Goal: Book appointment/travel/reservation

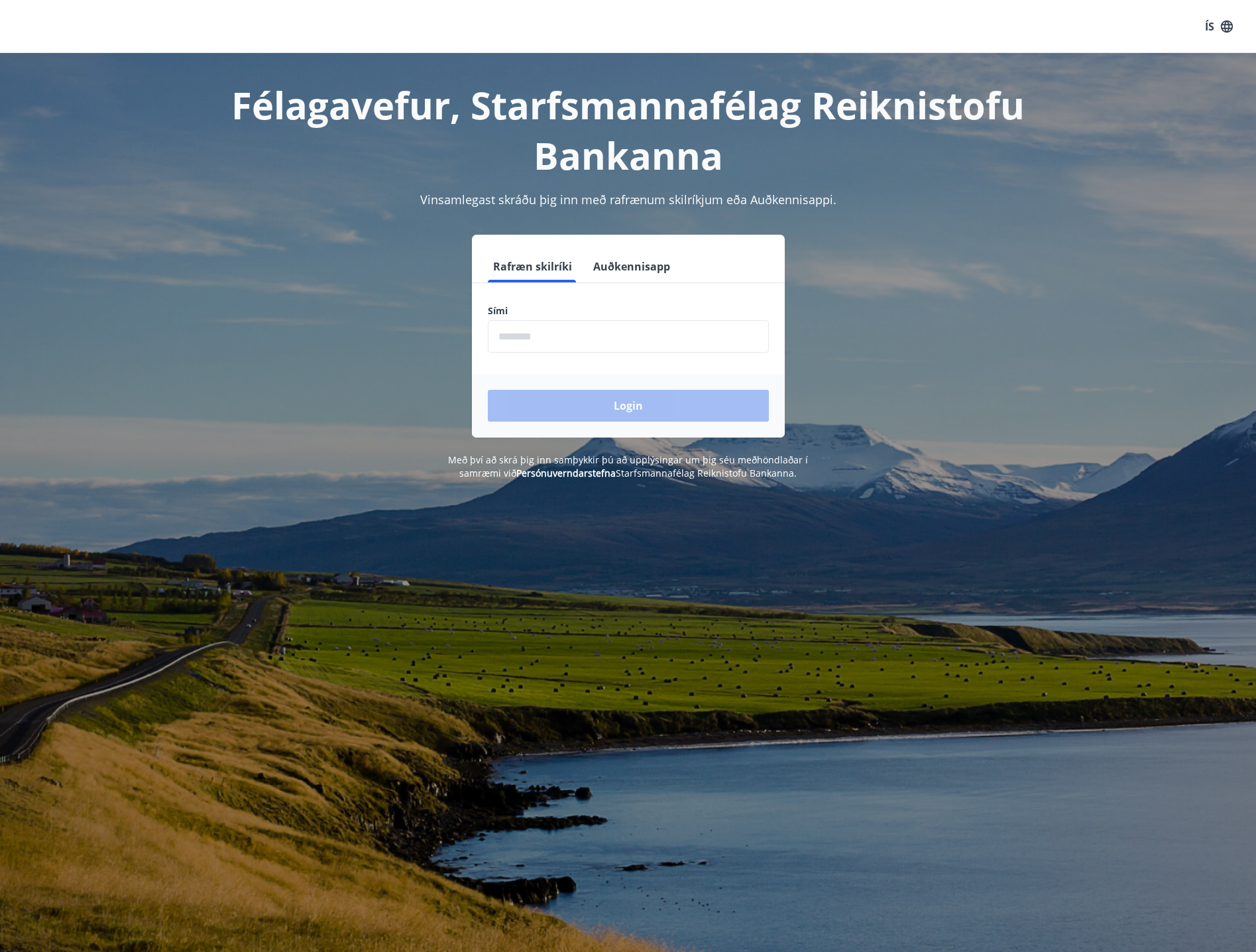
click at [637, 335] on input "phone" at bounding box center [629, 337] width 281 height 33
click at [641, 340] on input "phone" at bounding box center [629, 337] width 281 height 33
type input "********"
click at [642, 405] on button "Login" at bounding box center [629, 405] width 281 height 32
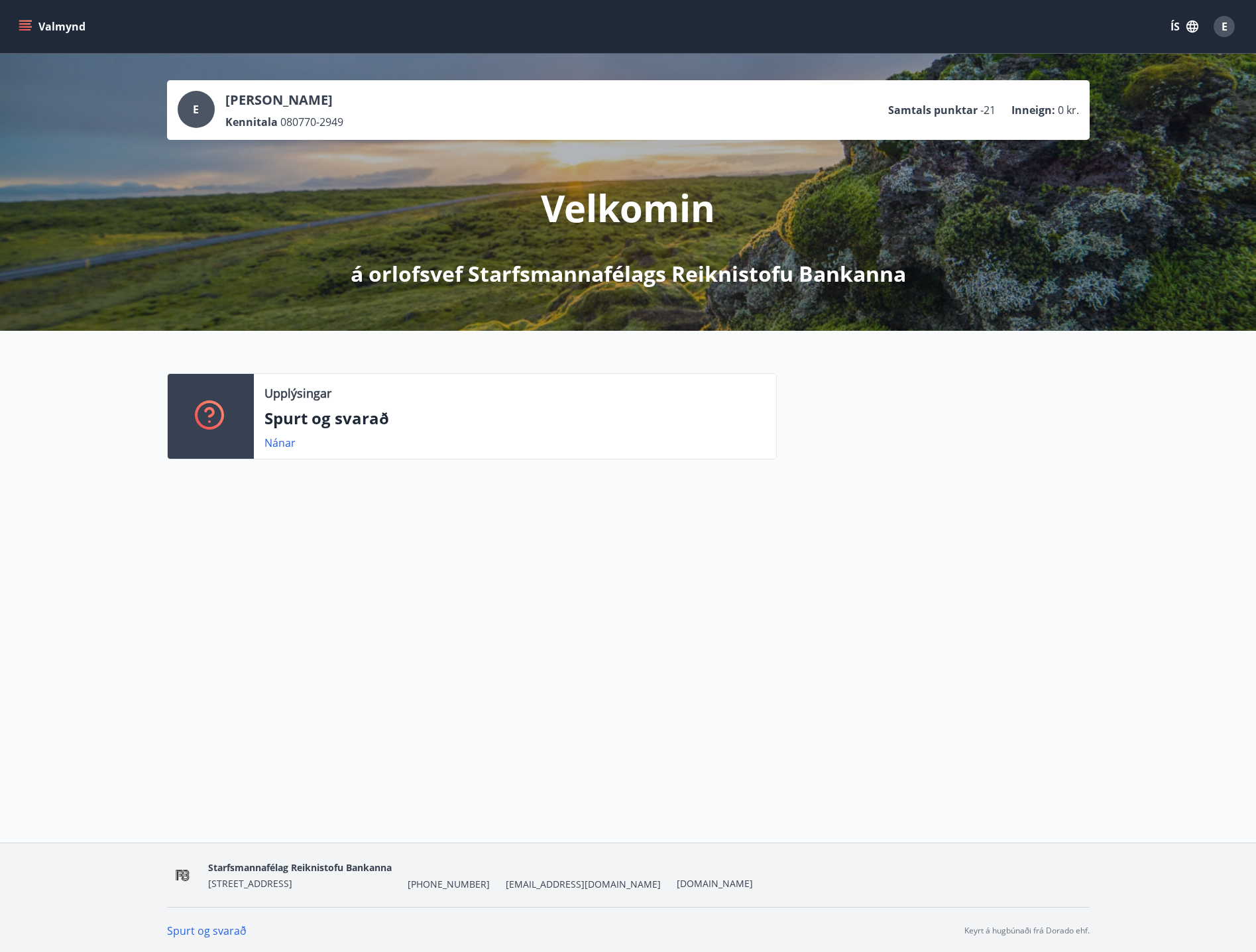
click at [51, 26] on button "Valmynd" at bounding box center [53, 26] width 75 height 24
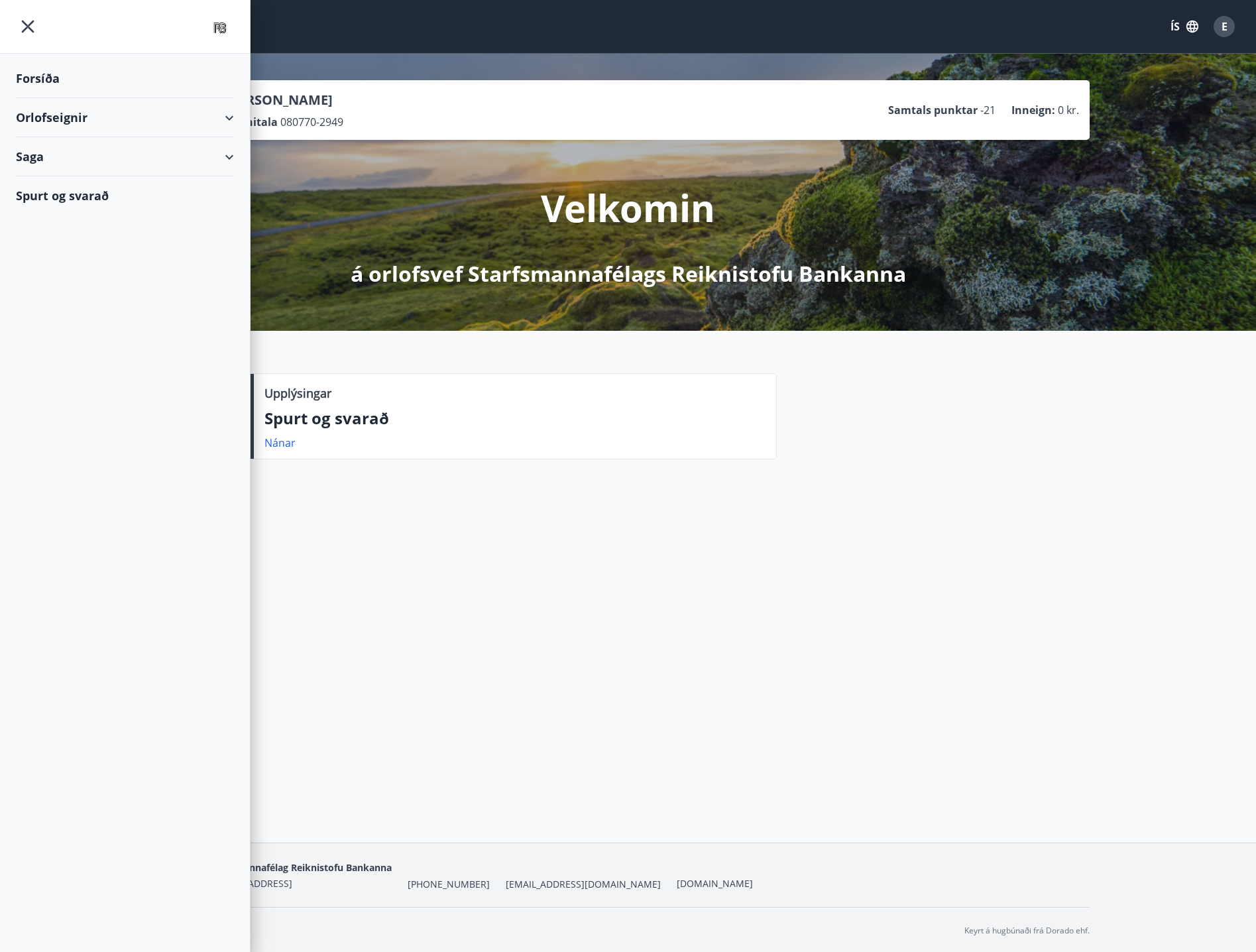
click at [227, 113] on div "Orlofseignir" at bounding box center [125, 117] width 218 height 39
click at [61, 175] on div "Bókunardagatal" at bounding box center [125, 178] width 197 height 28
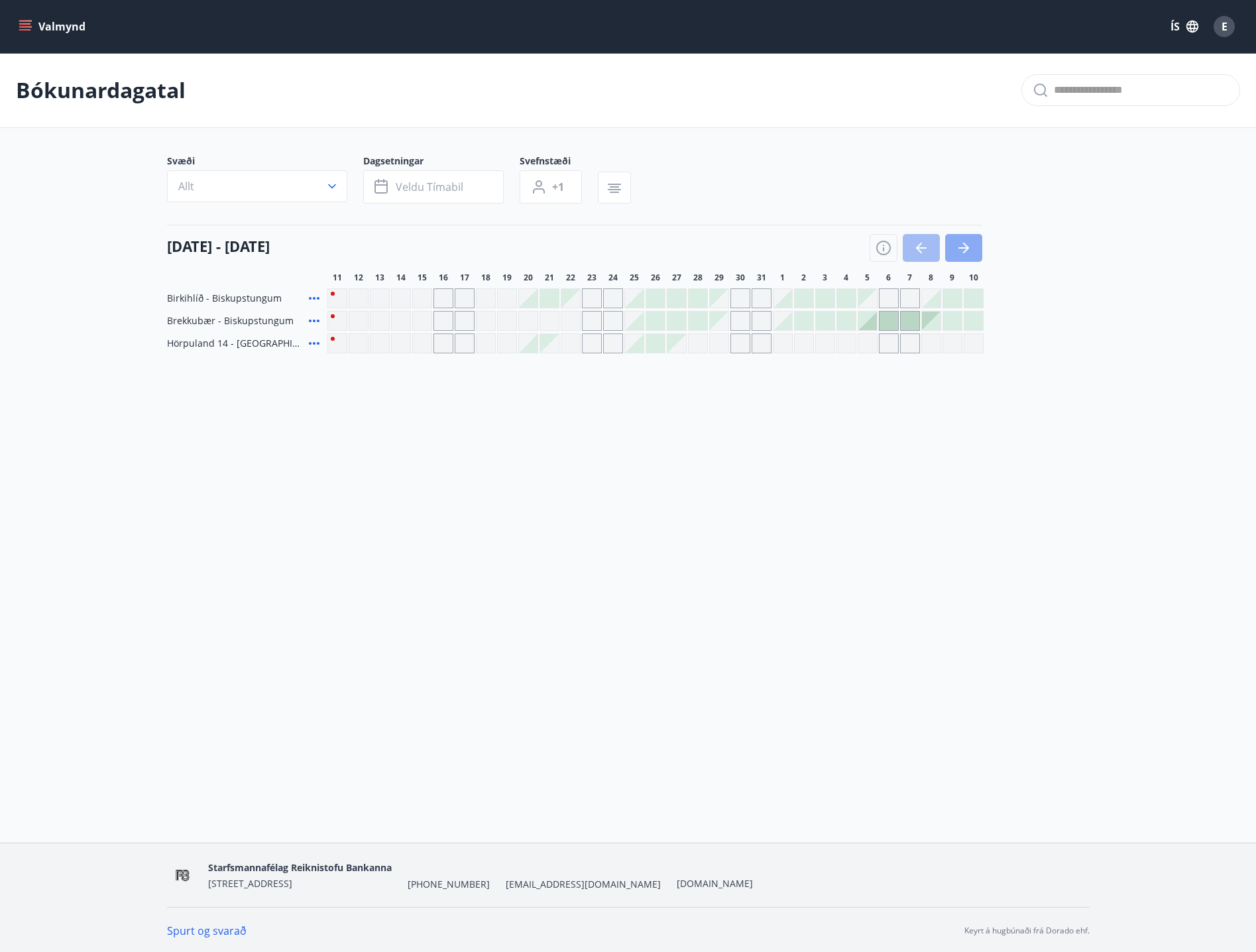
click at [958, 251] on icon "button" at bounding box center [963, 248] width 16 height 16
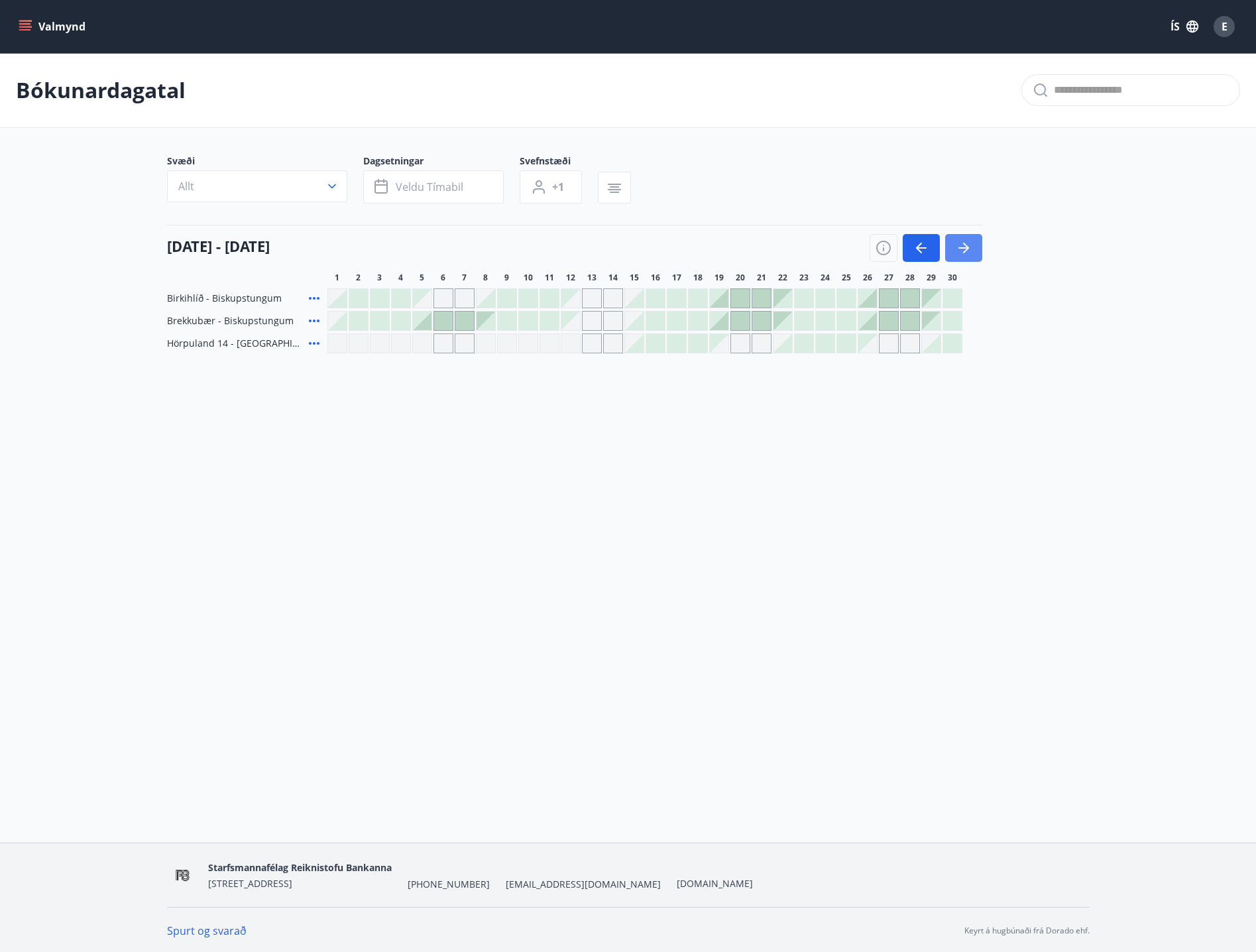
click at [958, 251] on icon "button" at bounding box center [963, 248] width 16 height 16
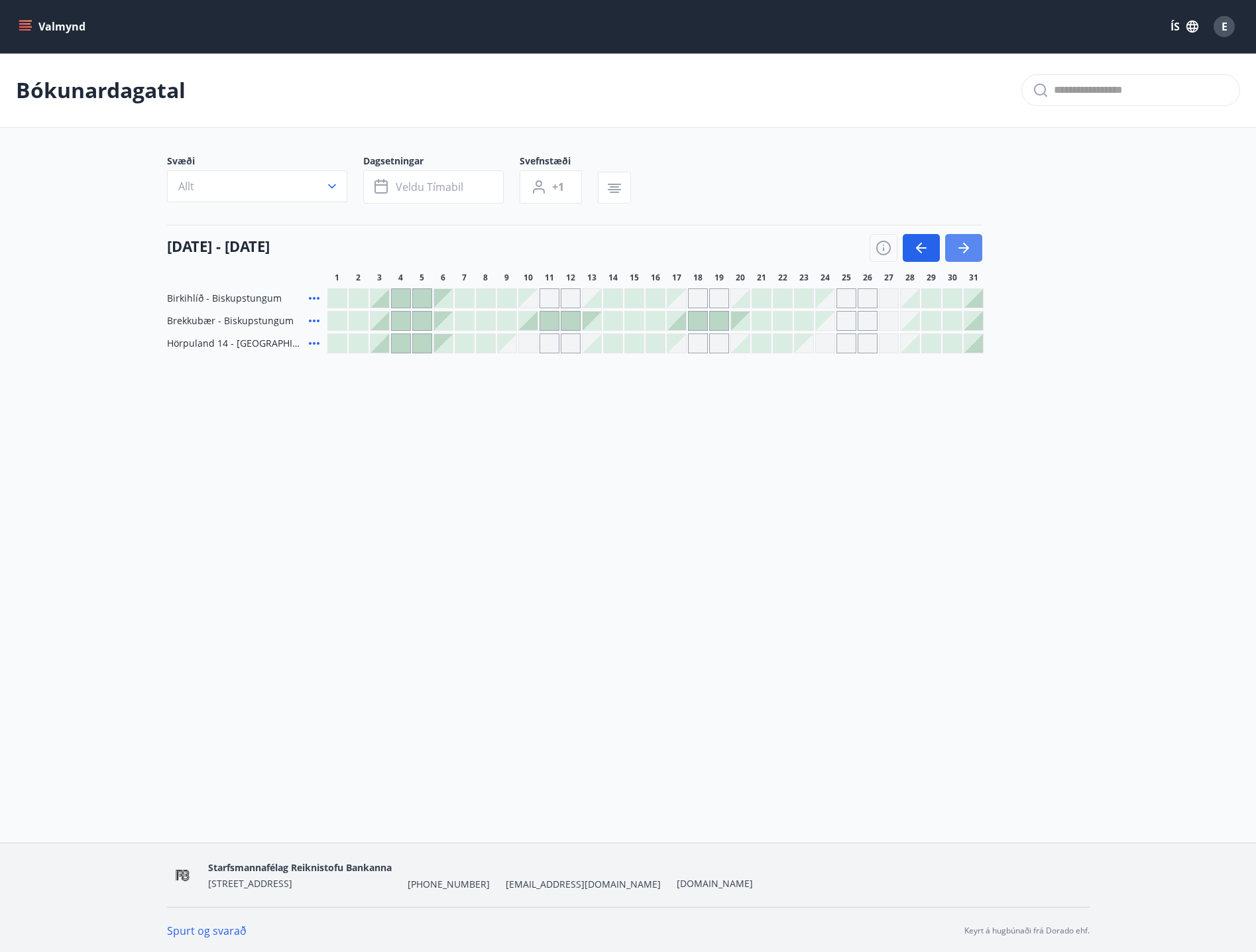
click at [981, 246] on button "button" at bounding box center [963, 248] width 37 height 28
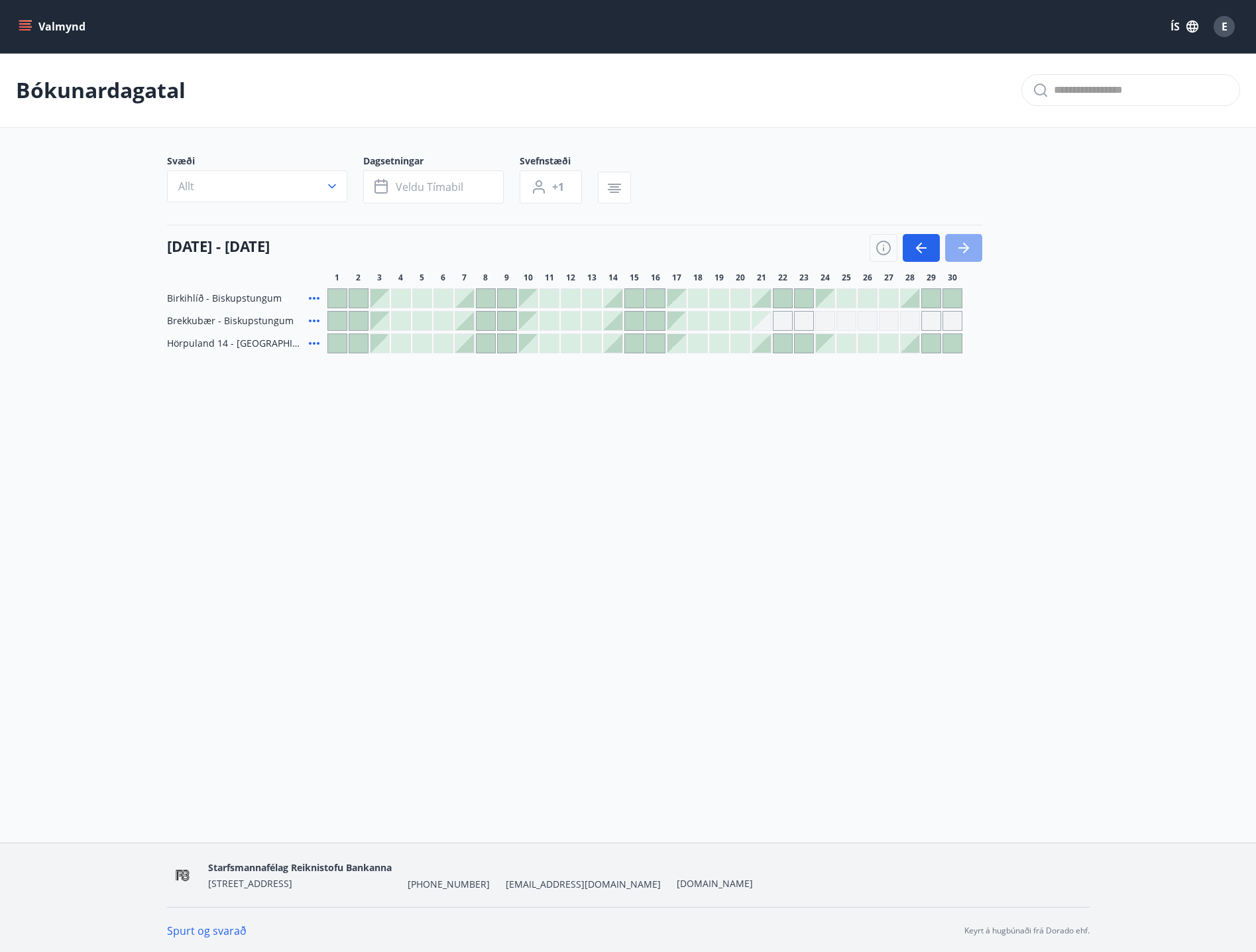
click at [981, 246] on button "button" at bounding box center [963, 248] width 37 height 28
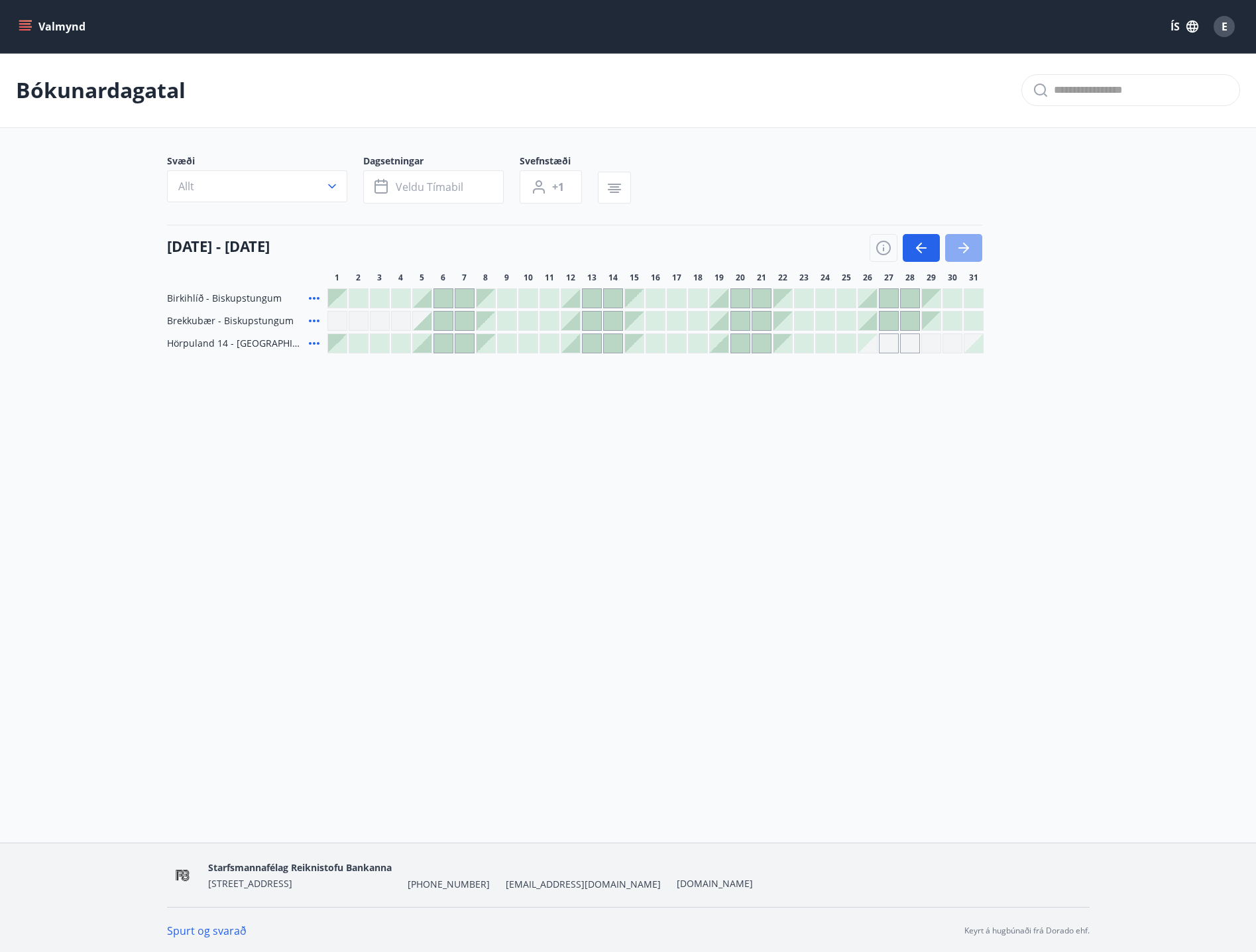
click at [981, 246] on button "button" at bounding box center [963, 248] width 37 height 28
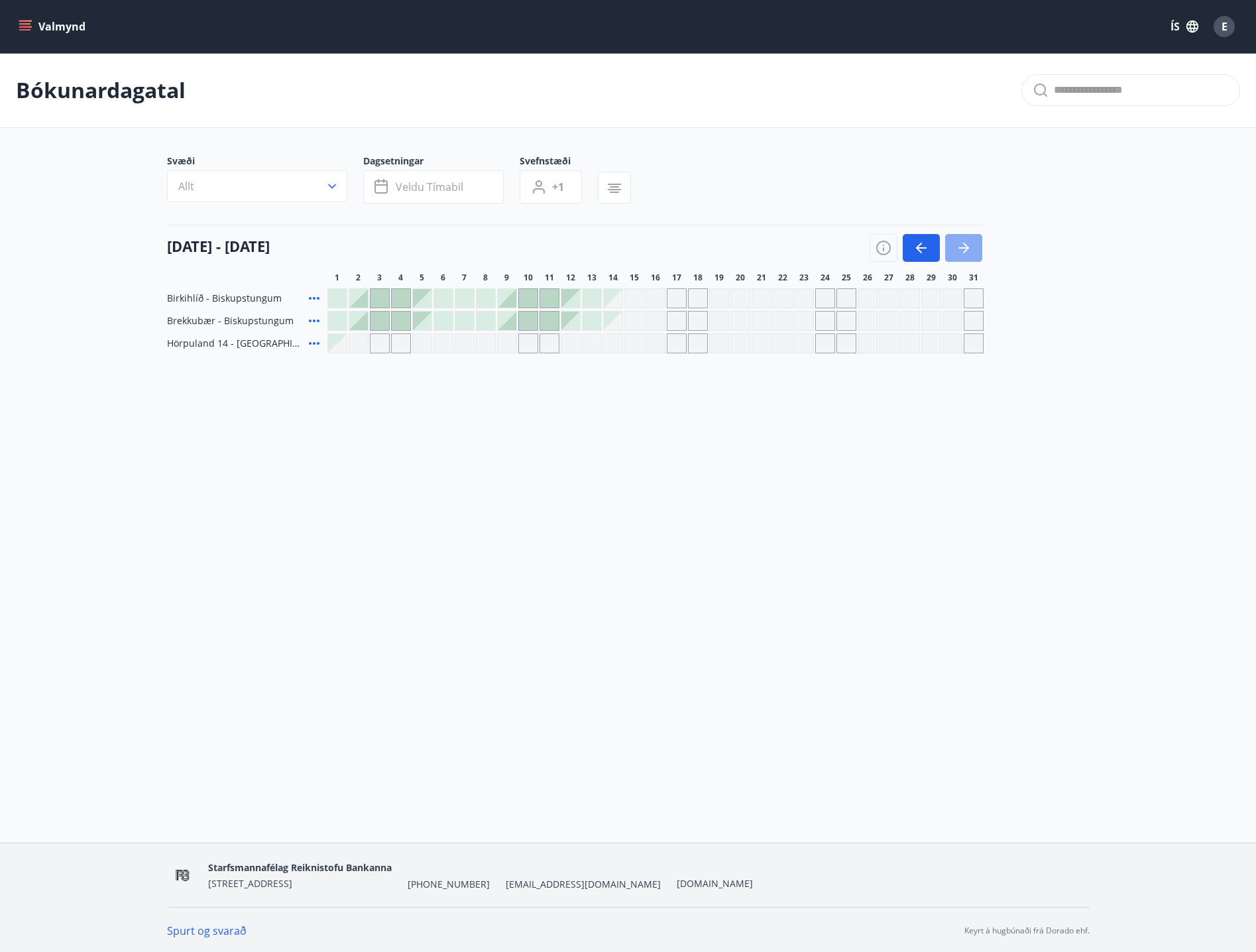
click at [981, 246] on button "button" at bounding box center [963, 248] width 37 height 28
